Goal: Navigation & Orientation: Find specific page/section

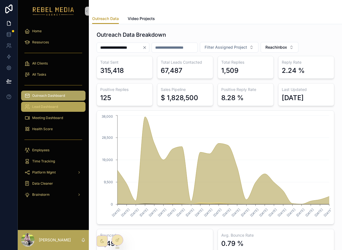
click at [47, 108] on span "Lead Dashboard" at bounding box center [45, 106] width 26 height 4
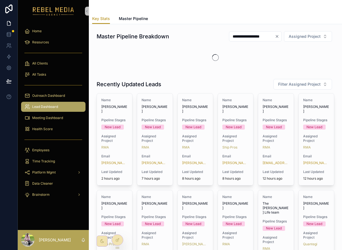
click at [149, 19] on div "Key Stats Master Pipeline" at bounding box center [215, 18] width 247 height 11
click at [143, 20] on span "Master Pipeline" at bounding box center [133, 19] width 29 height 6
